Goal: Check status: Check status

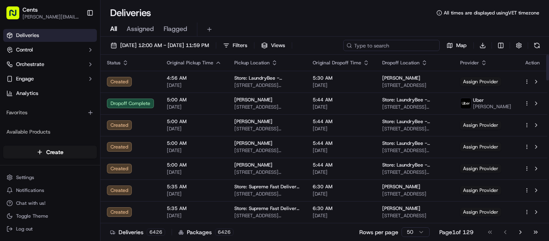
click at [413, 42] on input at bounding box center [391, 45] width 96 height 11
paste input "Nina Vlasic"
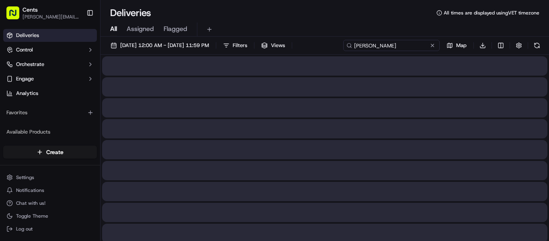
type input "Nina Vlasic"
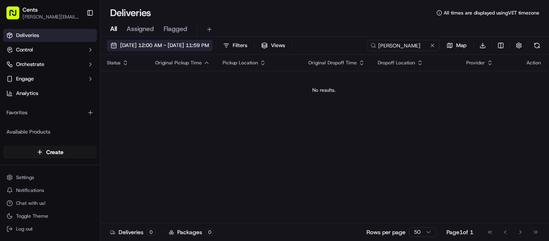
click at [154, 43] on span "09/17/2025 12:00 AM - 09/17/2025 11:59 PM" at bounding box center [164, 45] width 89 height 7
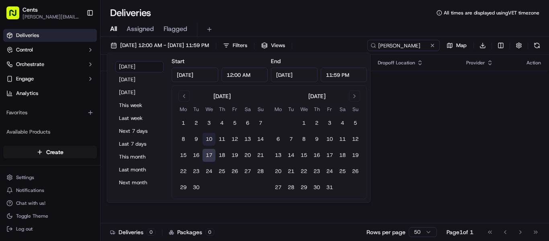
click at [212, 136] on button "10" at bounding box center [208, 139] width 13 height 13
type input "Sep 10, 2025"
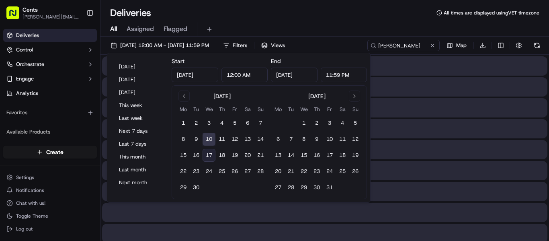
click at [211, 153] on button "17" at bounding box center [208, 155] width 13 height 13
type input "Sep 17, 2025"
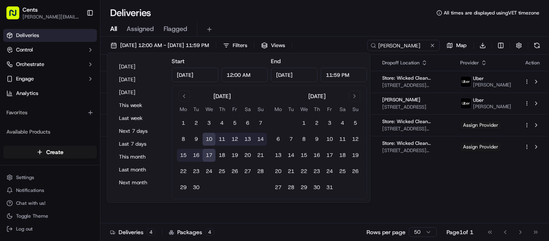
click at [303, 9] on div "Deliveries All times are displayed using VET timezone" at bounding box center [324, 12] width 448 height 13
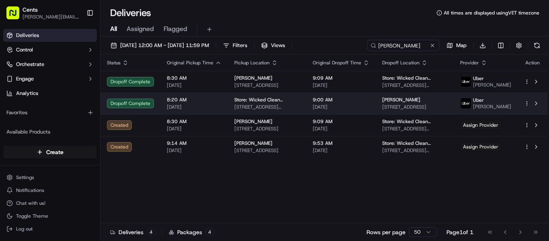
click at [216, 109] on span "[DATE]" at bounding box center [194, 107] width 55 height 6
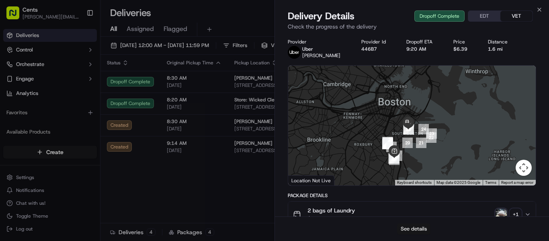
click at [412, 228] on button "See details" at bounding box center [413, 228] width 33 height 11
click at [540, 7] on icon "button" at bounding box center [539, 9] width 6 height 6
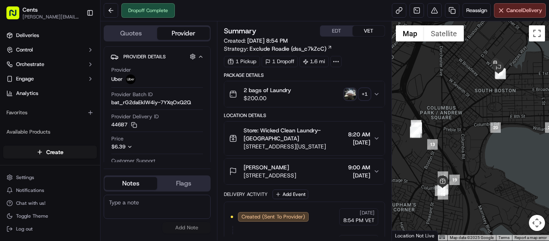
click at [359, 96] on button "+ 1" at bounding box center [357, 93] width 26 height 11
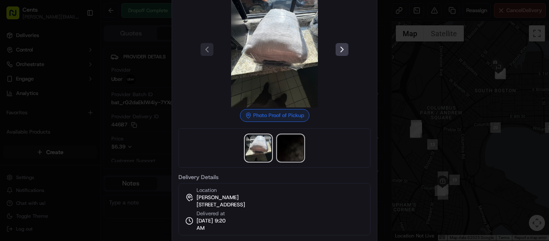
click at [287, 148] on img at bounding box center [291, 148] width 26 height 26
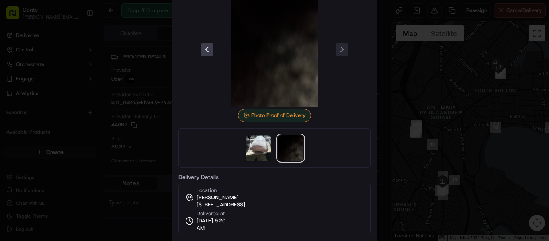
click at [441, 124] on div at bounding box center [274, 120] width 549 height 241
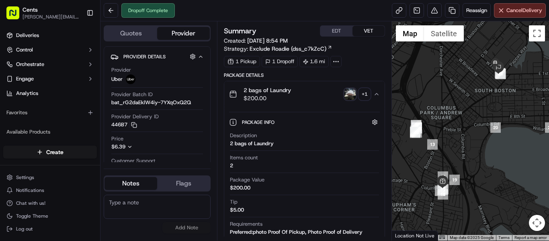
click at [347, 96] on img "button" at bounding box center [349, 93] width 11 height 11
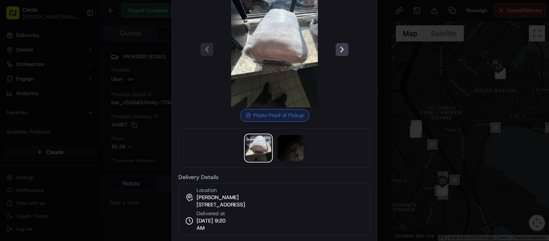
click at [421, 121] on div at bounding box center [274, 120] width 549 height 241
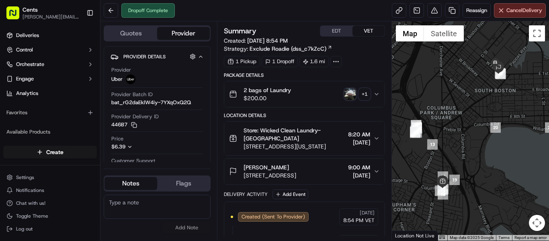
click at [347, 92] on img "button" at bounding box center [349, 93] width 11 height 11
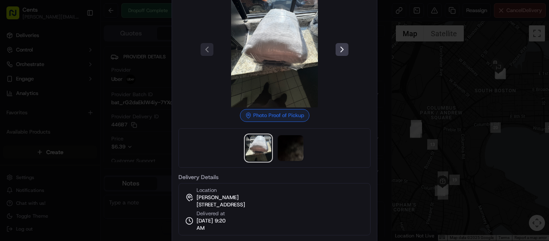
click at [426, 71] on div at bounding box center [274, 120] width 549 height 241
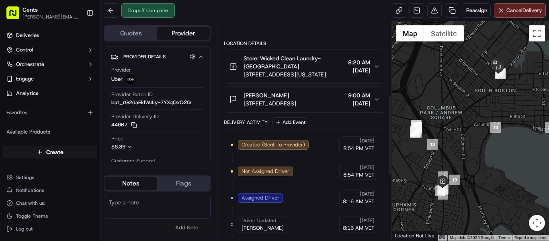
scroll to position [201, 0]
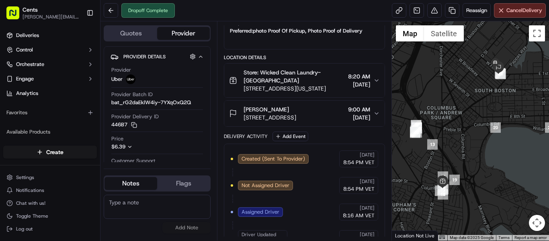
click at [348, 73] on span "8:20 AM" at bounding box center [359, 76] width 22 height 8
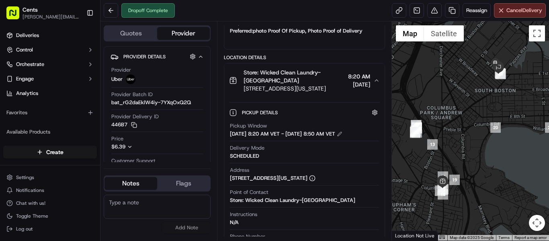
click at [334, 88] on div "Store: Wicked Clean Laundry-Dorchester 889 Dorchester Avenue, Boston, Massachus…" at bounding box center [301, 80] width 144 height 24
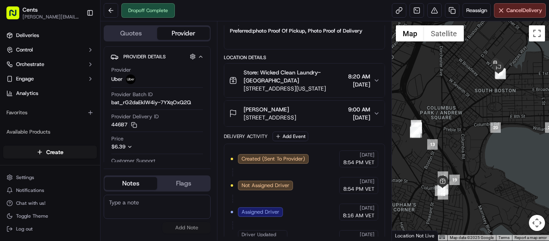
click at [335, 86] on div "Store: Wicked Clean Laundry-Dorchester 889 Dorchester Avenue, Boston, Massachus…" at bounding box center [301, 80] width 144 height 24
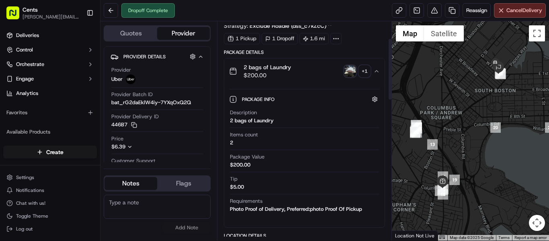
scroll to position [0, 0]
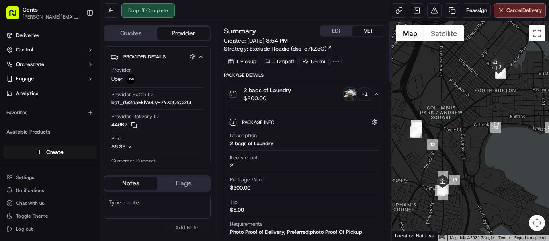
click at [350, 91] on img "button" at bounding box center [349, 93] width 11 height 11
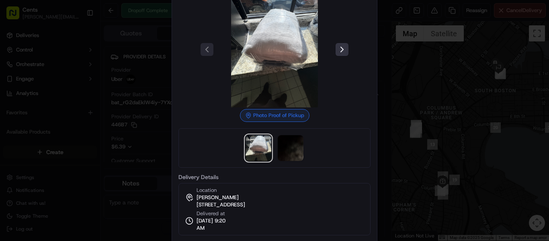
click at [344, 47] on button at bounding box center [341, 49] width 13 height 13
click at [393, 93] on div at bounding box center [274, 120] width 549 height 241
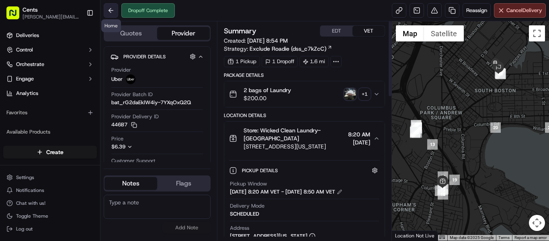
click at [108, 8] on button at bounding box center [111, 10] width 14 height 14
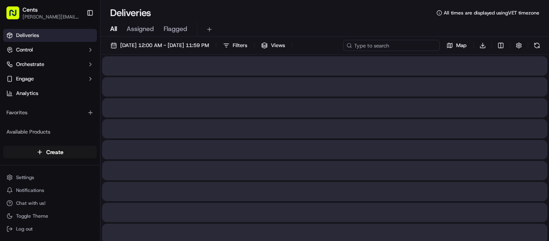
click at [411, 46] on input at bounding box center [391, 45] width 96 height 11
paste input "A8E14"
type input "A8E14"
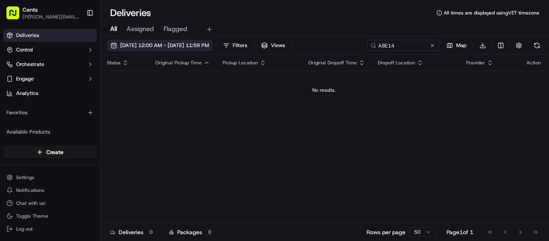
click at [150, 41] on button "09/17/2025 12:00 AM - 09/17/2025 11:59 PM" at bounding box center [160, 45] width 106 height 11
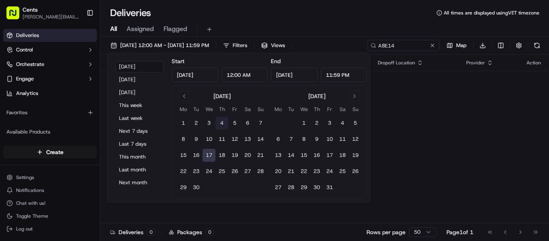
click at [223, 123] on button "4" at bounding box center [221, 122] width 13 height 13
type input "Sep 4, 2025"
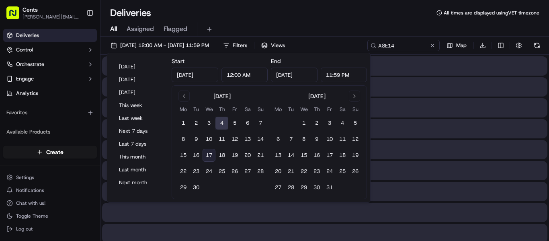
click at [207, 155] on button "17" at bounding box center [208, 155] width 13 height 13
type input "Sep 17, 2025"
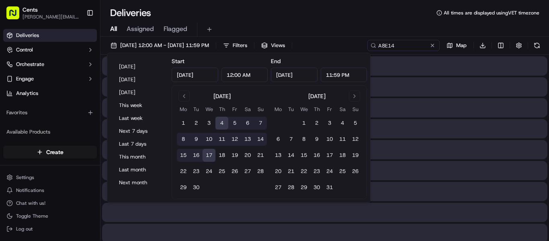
drag, startPoint x: 398, startPoint y: 18, endPoint x: 409, endPoint y: 47, distance: 30.5
click at [399, 20] on div "Deliveries All times are displayed using VET timezone All Assigned Flagged 09/0…" at bounding box center [324, 120] width 448 height 241
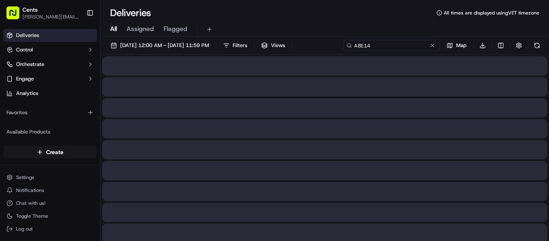
click at [411, 50] on input "A8E14" at bounding box center [391, 45] width 96 height 11
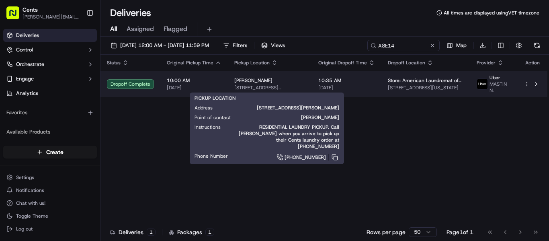
click at [274, 83] on div "[PERSON_NAME]" at bounding box center [269, 80] width 71 height 6
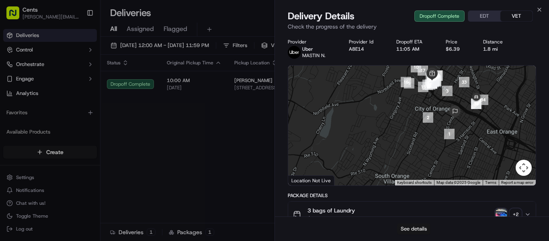
click at [414, 228] on button "See details" at bounding box center [413, 228] width 33 height 11
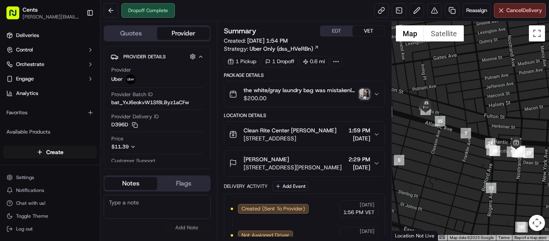
click at [368, 96] on img "button" at bounding box center [364, 93] width 11 height 11
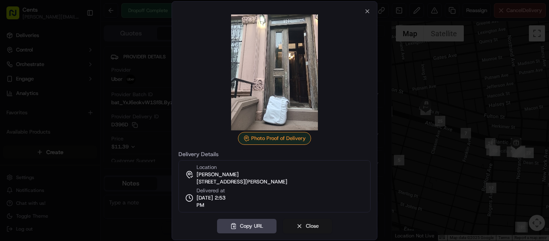
click at [306, 227] on button "Close" at bounding box center [307, 226] width 49 height 14
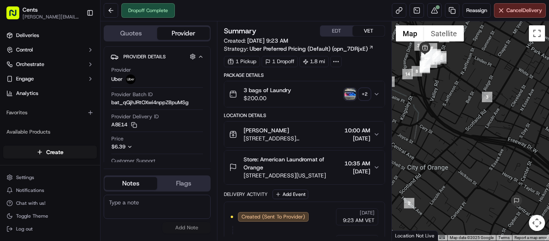
click at [355, 93] on img "button" at bounding box center [349, 93] width 11 height 11
